Goal: Information Seeking & Learning: Check status

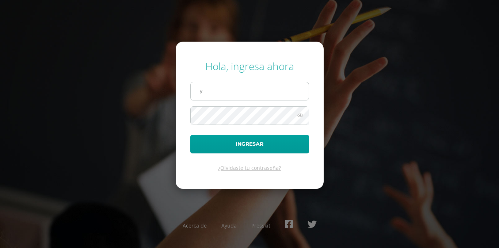
type input "[EMAIL_ADDRESS][DOMAIN_NAME]"
click at [190, 135] on button "Ingresar" at bounding box center [249, 144] width 119 height 19
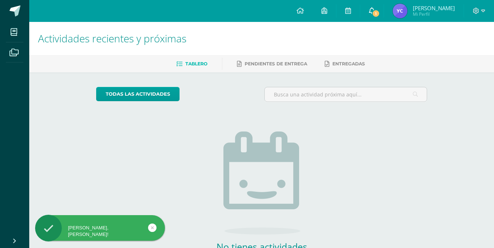
click at [380, 12] on span "1" at bounding box center [376, 14] width 8 height 8
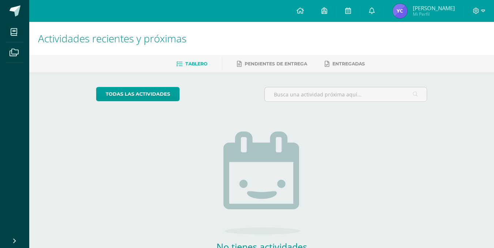
click at [436, 12] on span "Yojana Mi Perfil" at bounding box center [423, 11] width 65 height 15
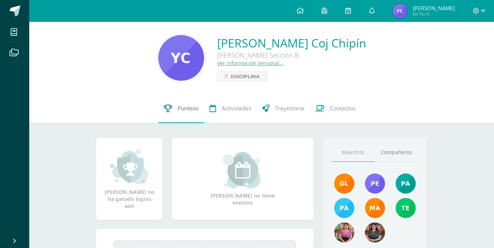
click at [173, 113] on link "Punteos" at bounding box center [181, 108] width 46 height 29
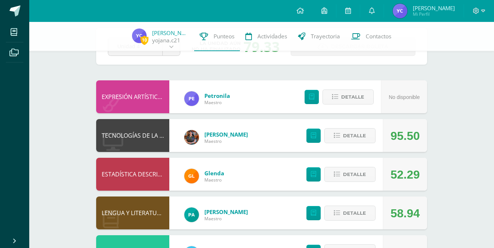
scroll to position [59, 0]
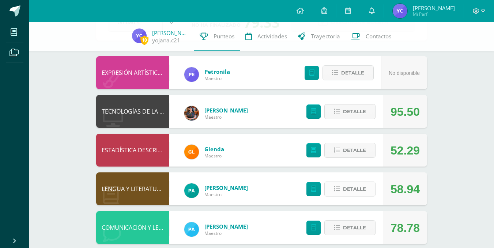
click at [357, 189] on span "Detalle" at bounding box center [354, 189] width 23 height 14
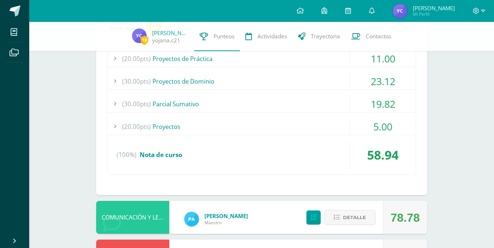
scroll to position [263, 0]
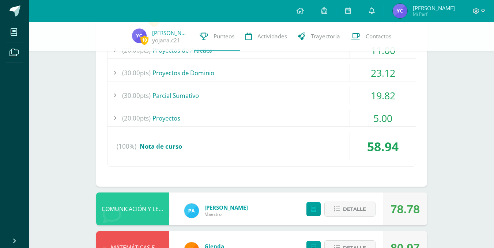
click at [276, 115] on div "(20.00pts) Proyectos" at bounding box center [261, 118] width 308 height 16
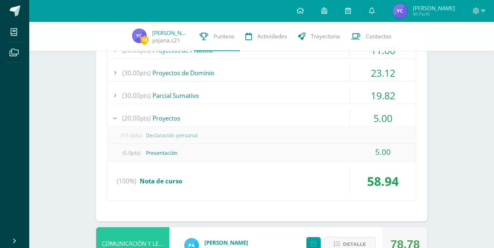
click at [275, 116] on div "(20.00pts) Proyectos" at bounding box center [261, 118] width 308 height 16
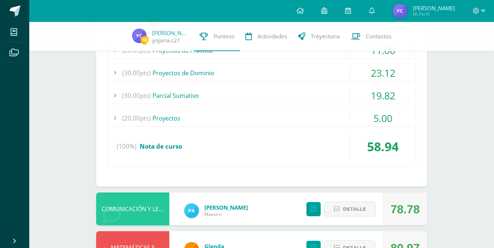
click at [288, 100] on div "(30.00pts) Parcial Sumativo" at bounding box center [261, 95] width 308 height 16
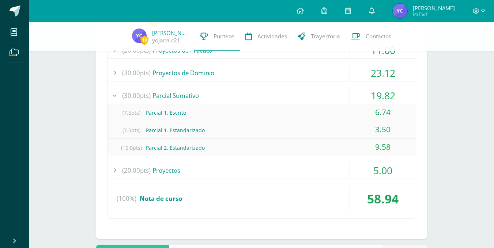
click at [301, 71] on div "(30.00pts) Proyectos de Dominio" at bounding box center [261, 73] width 308 height 16
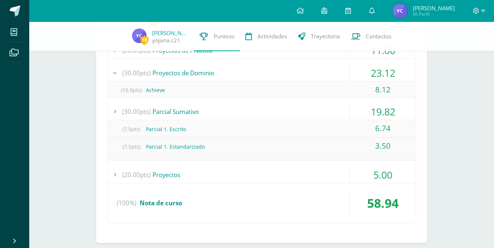
click at [301, 71] on div "(30.00pts) Proyectos de Dominio" at bounding box center [261, 73] width 308 height 16
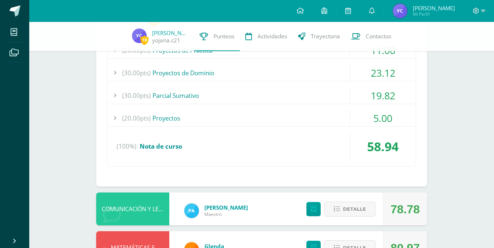
click at [301, 71] on div "(30.00pts) Proyectos de Dominio" at bounding box center [261, 73] width 308 height 16
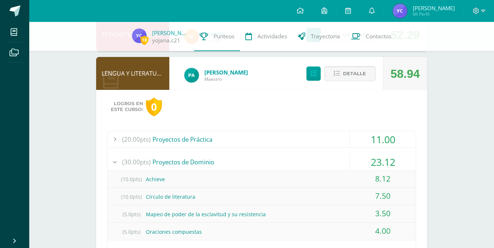
scroll to position [115, 0]
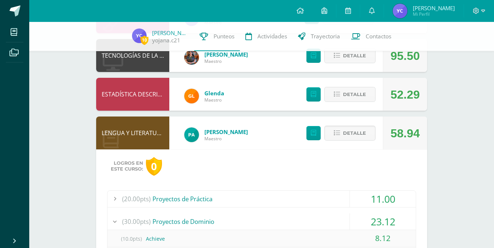
click at [480, 16] on div at bounding box center [479, 11] width 30 height 22
click at [481, 12] on icon at bounding box center [483, 11] width 4 height 7
click at [451, 50] on span "Cerrar sesión" at bounding box center [459, 49] width 33 height 7
